Goal: Information Seeking & Learning: Find specific fact

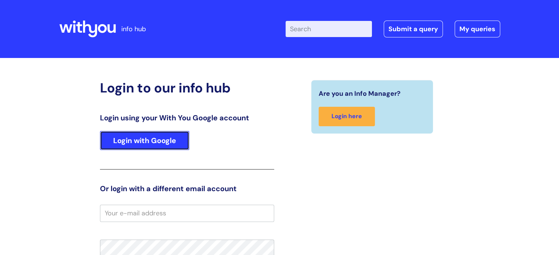
click at [162, 137] on link "Login with Google" at bounding box center [144, 140] width 89 height 19
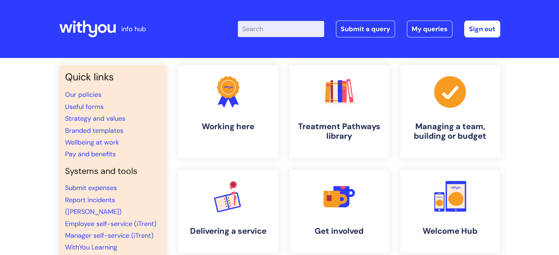
click at [284, 29] on input "Enter your search term here..." at bounding box center [281, 29] width 86 height 16
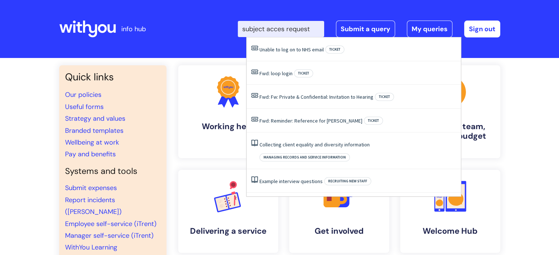
type input "subject acces request"
click button "Search" at bounding box center [0, 0] width 0 height 0
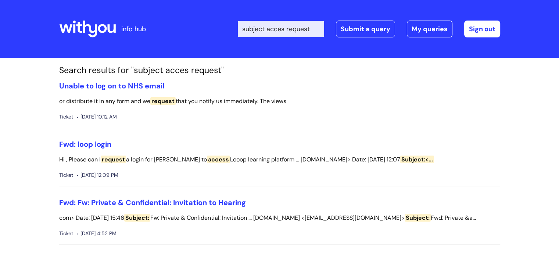
click at [320, 29] on input "subject acces request" at bounding box center [281, 29] width 86 height 16
click at [320, 30] on input "subject acces request" at bounding box center [281, 29] width 86 height 16
type input "s"
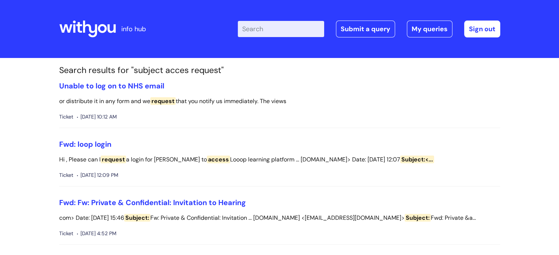
click at [99, 29] on icon at bounding box center [102, 28] width 9 height 9
